Goal: Find contact information: Find contact information

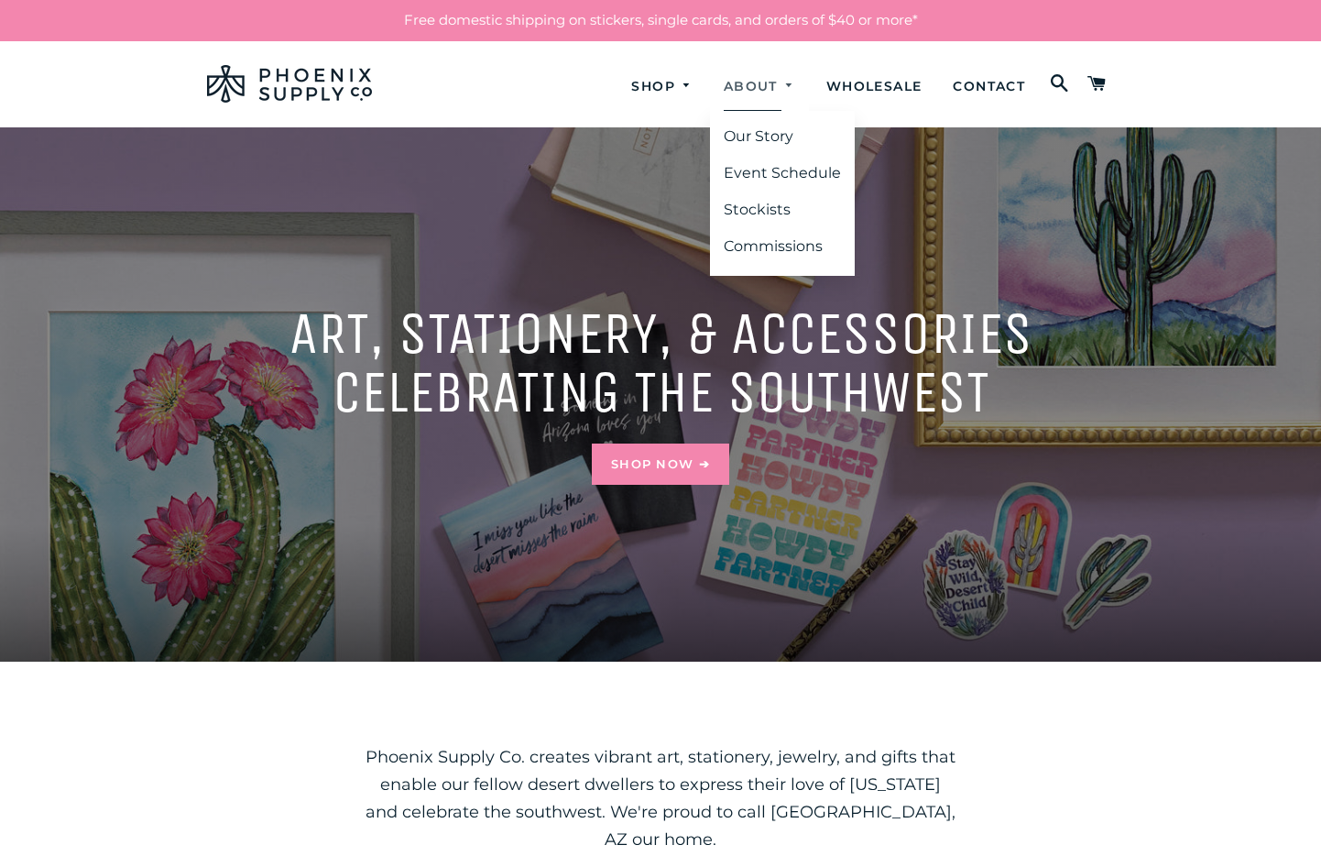
click at [734, 75] on link "About" at bounding box center [759, 86] width 99 height 49
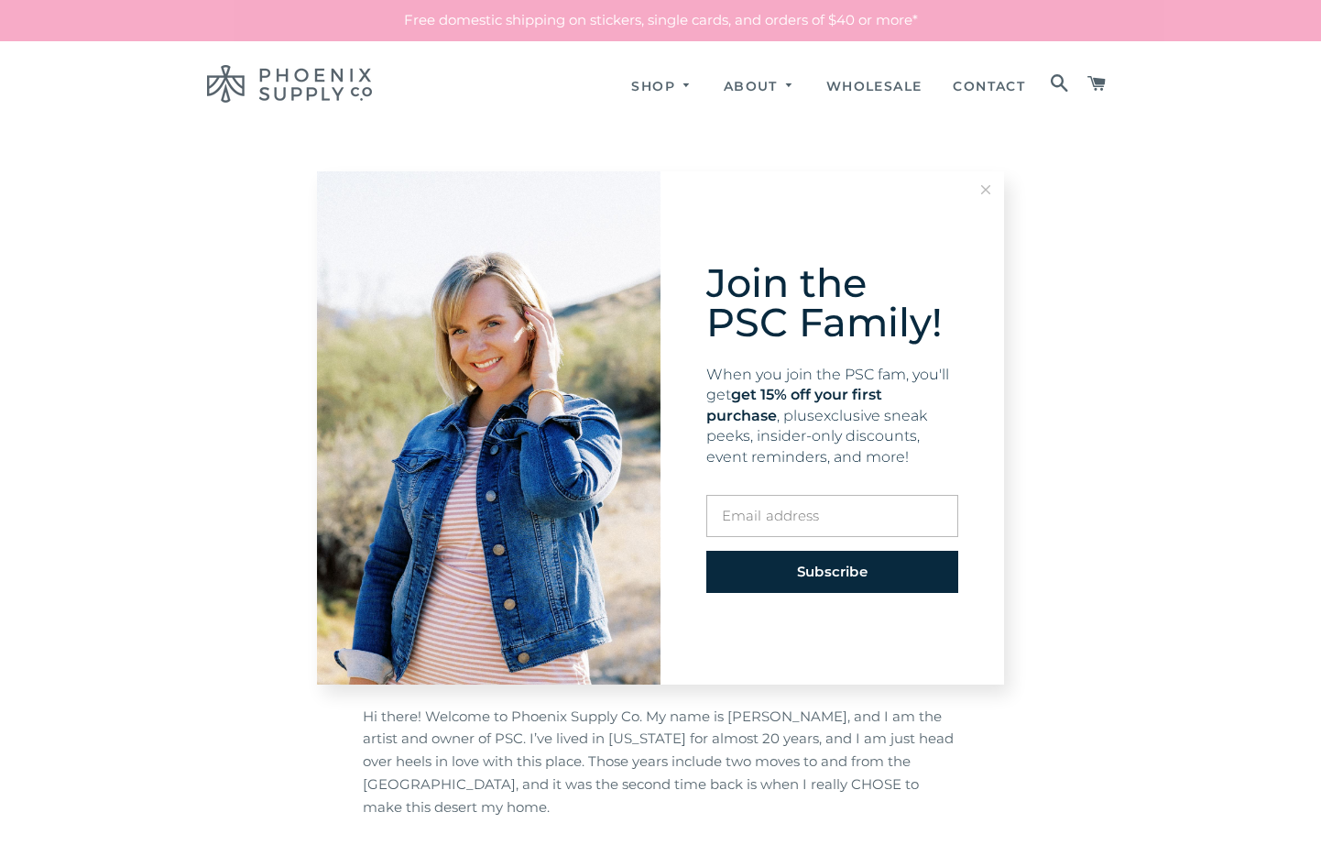
click at [1004, 89] on div "Join the PSC Family! When you join the PSC fam, you'll get get 15% off your fir…" at bounding box center [660, 428] width 1321 height 856
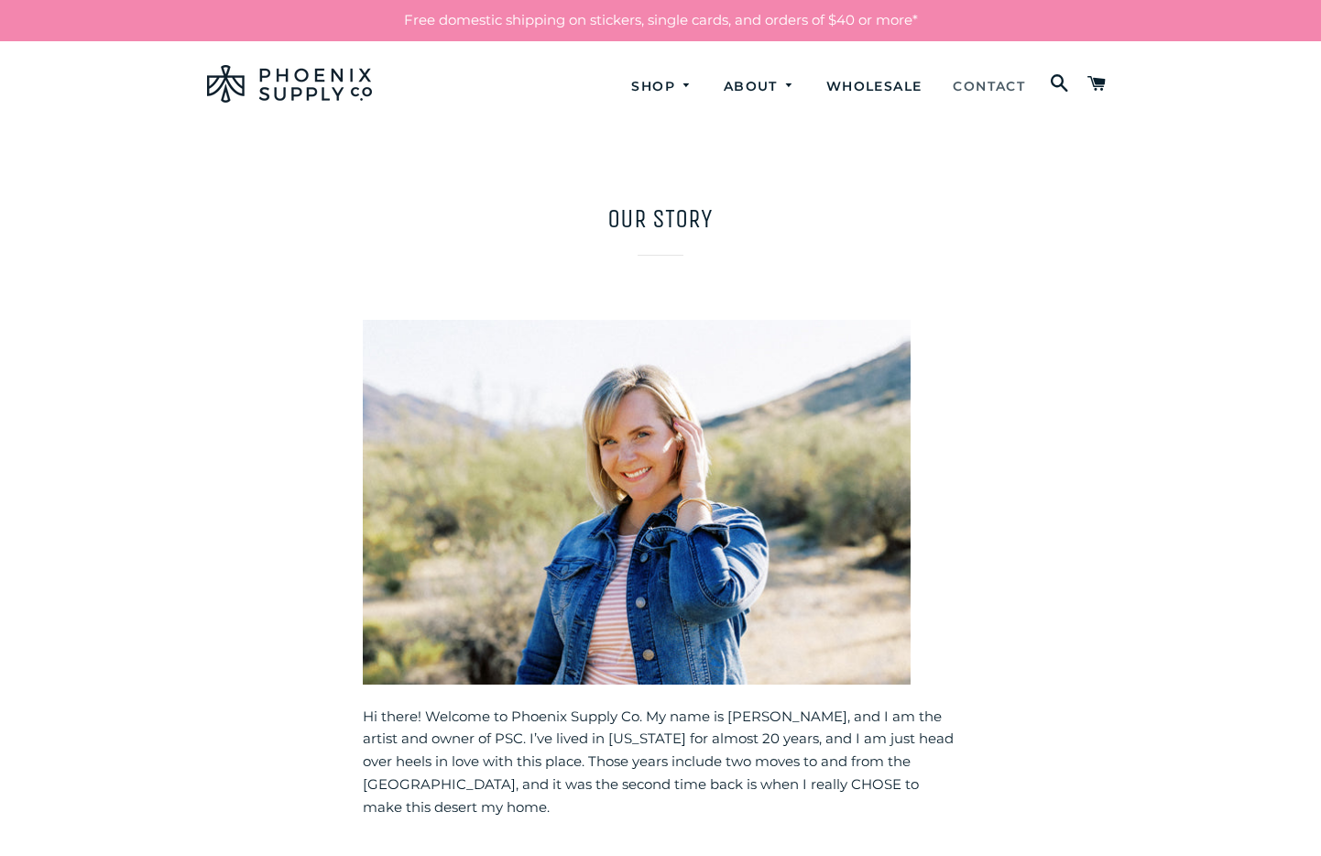
click at [994, 82] on link "Contact" at bounding box center [989, 86] width 100 height 49
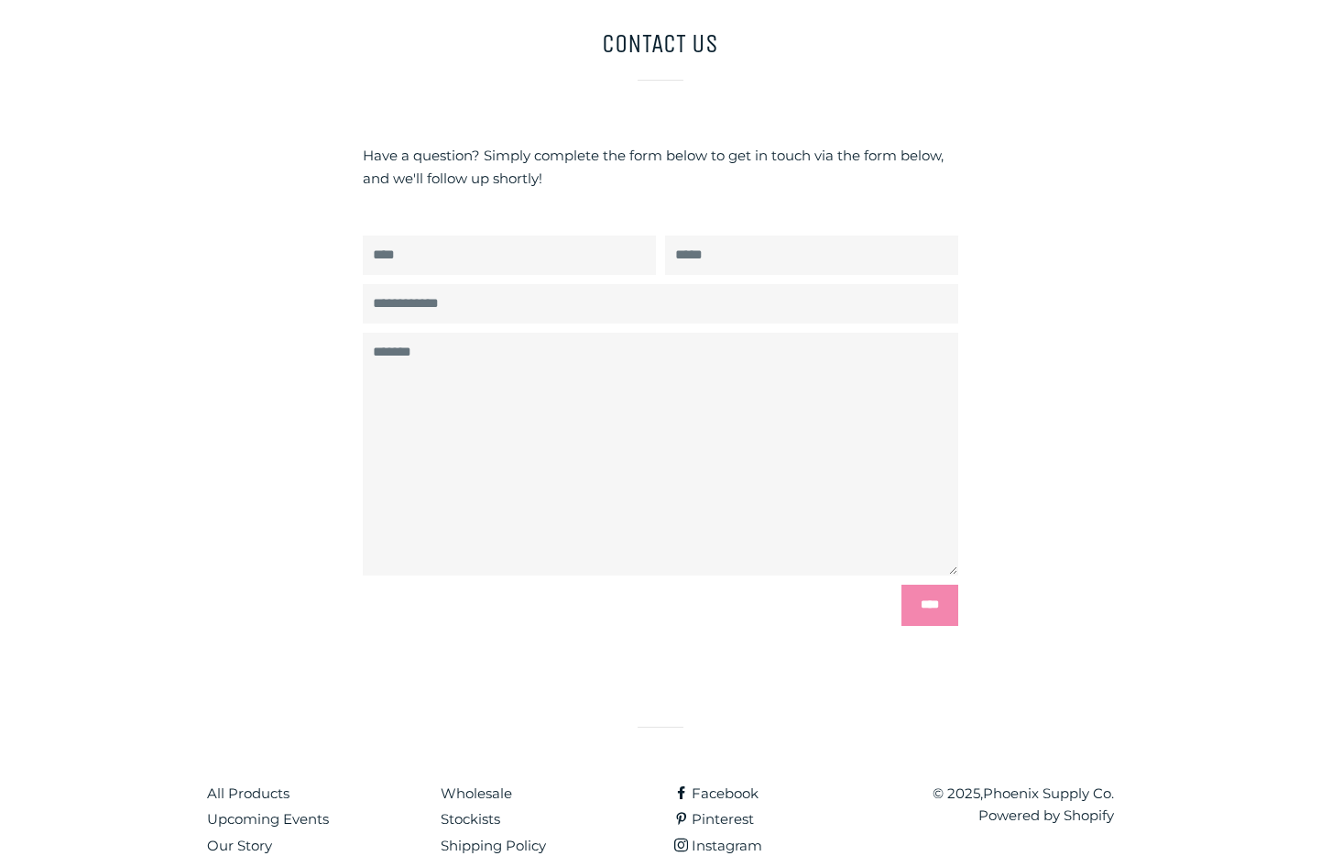
scroll to position [244, 0]
